Goal: Submit feedback/report problem

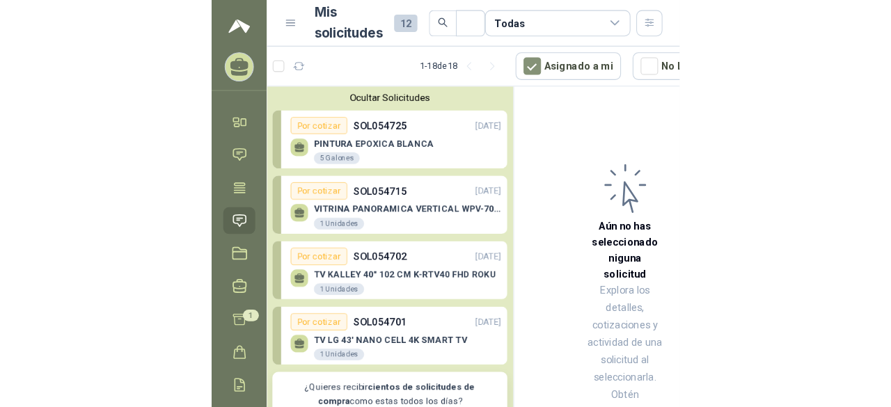
scroll to position [1068, 0]
